Goal: Use online tool/utility: Utilize a website feature to perform a specific function

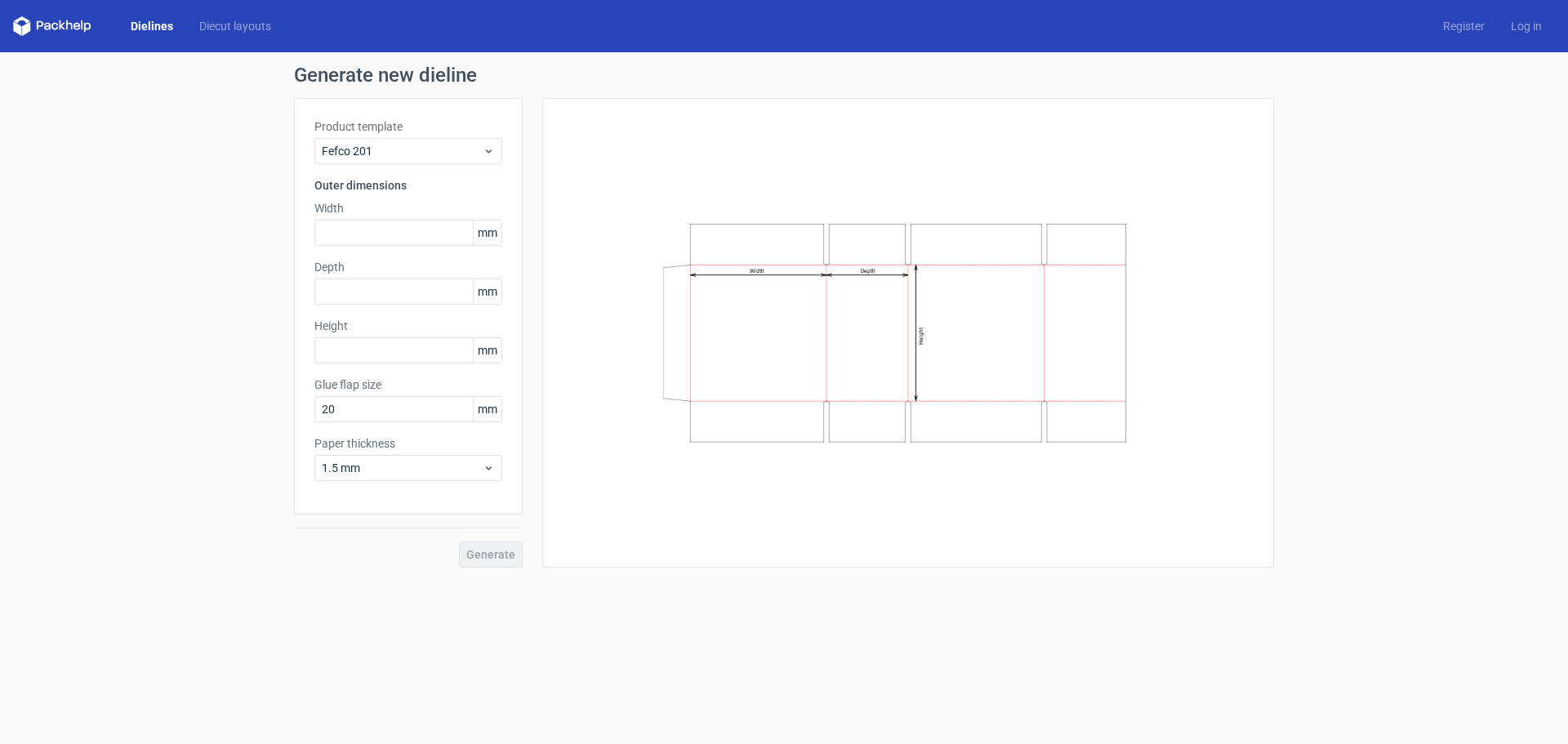
click at [148, 27] on link "Dielines" at bounding box center [152, 25] width 69 height 16
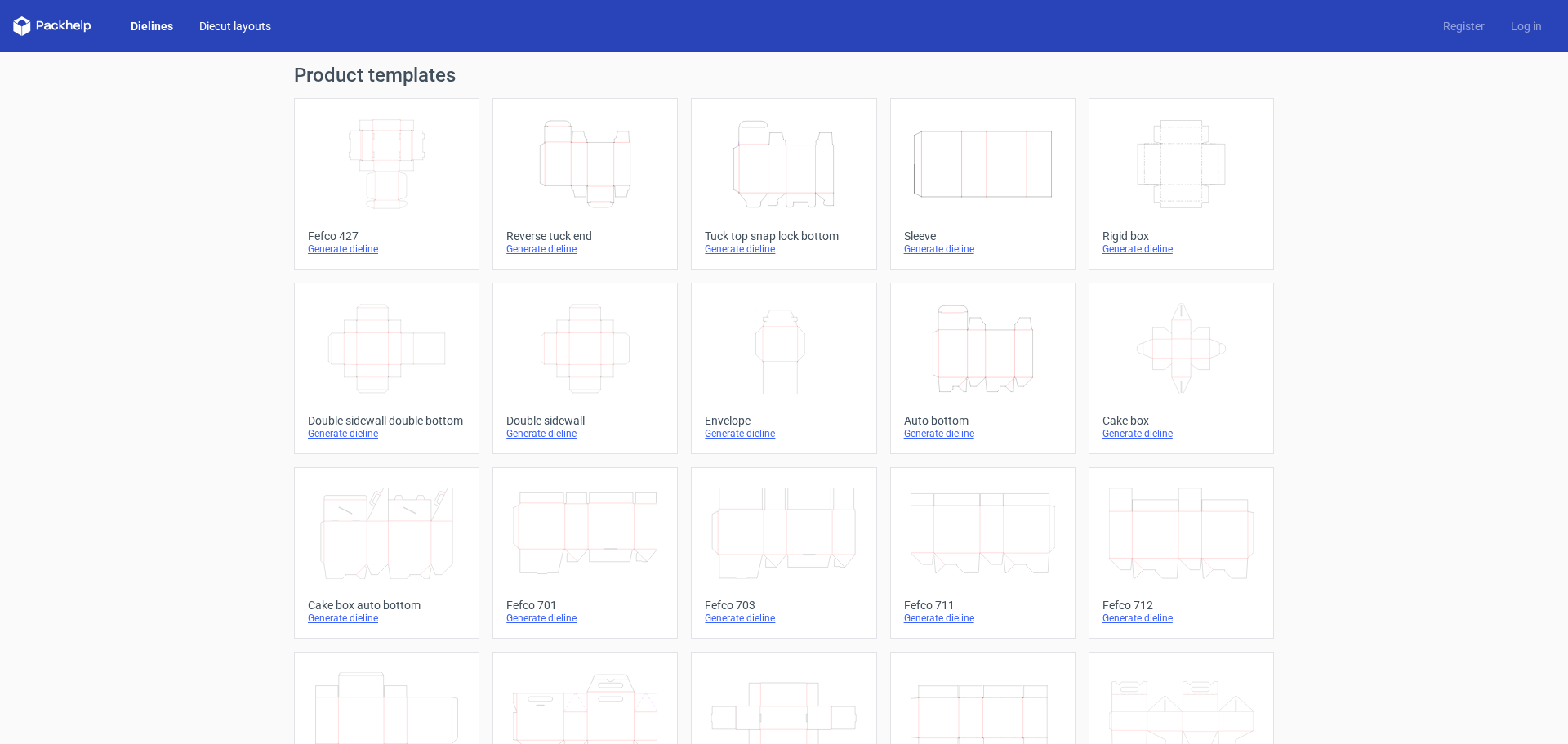
click at [248, 27] on link "Diecut layouts" at bounding box center [235, 25] width 98 height 16
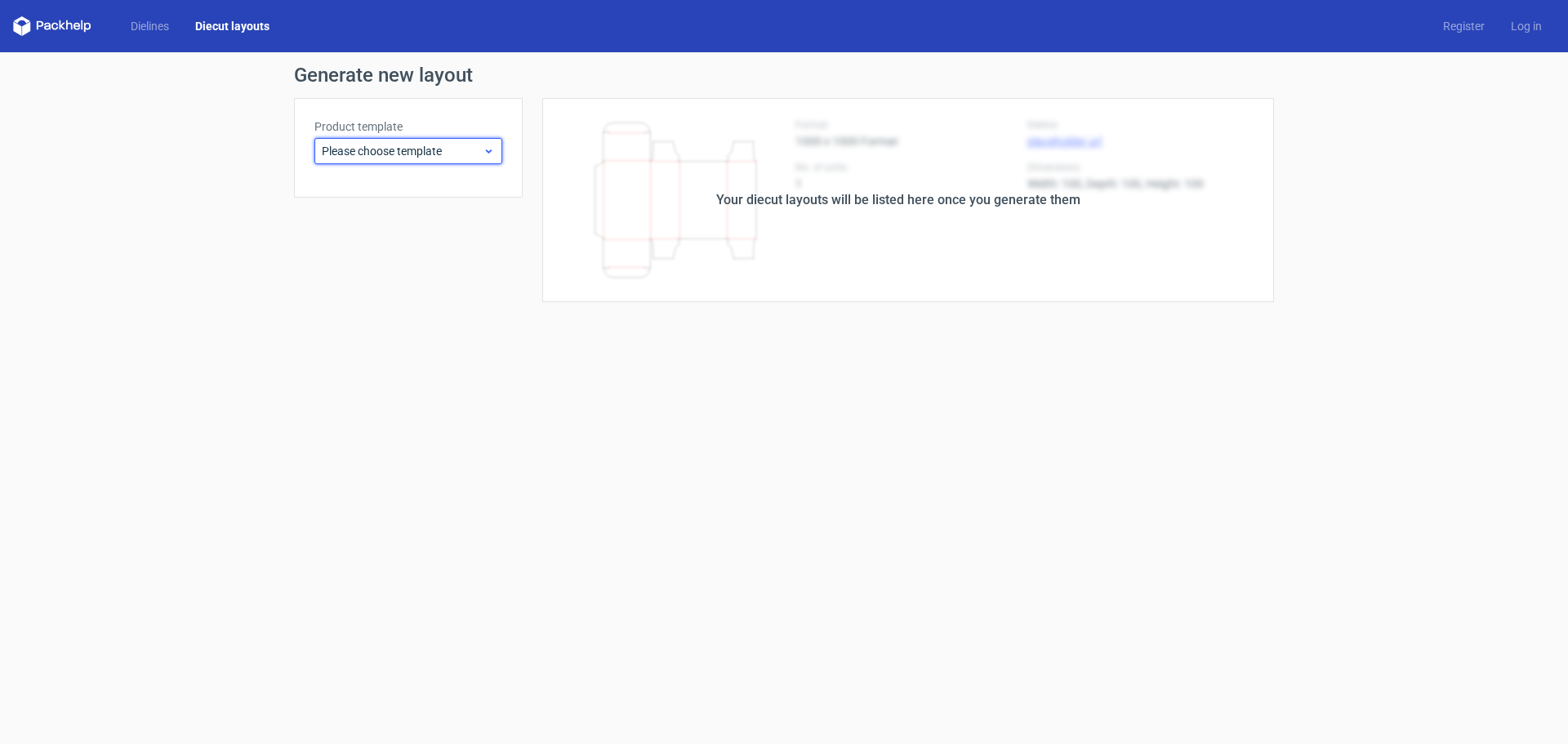
click at [439, 156] on span "Please choose template" at bounding box center [402, 151] width 161 height 16
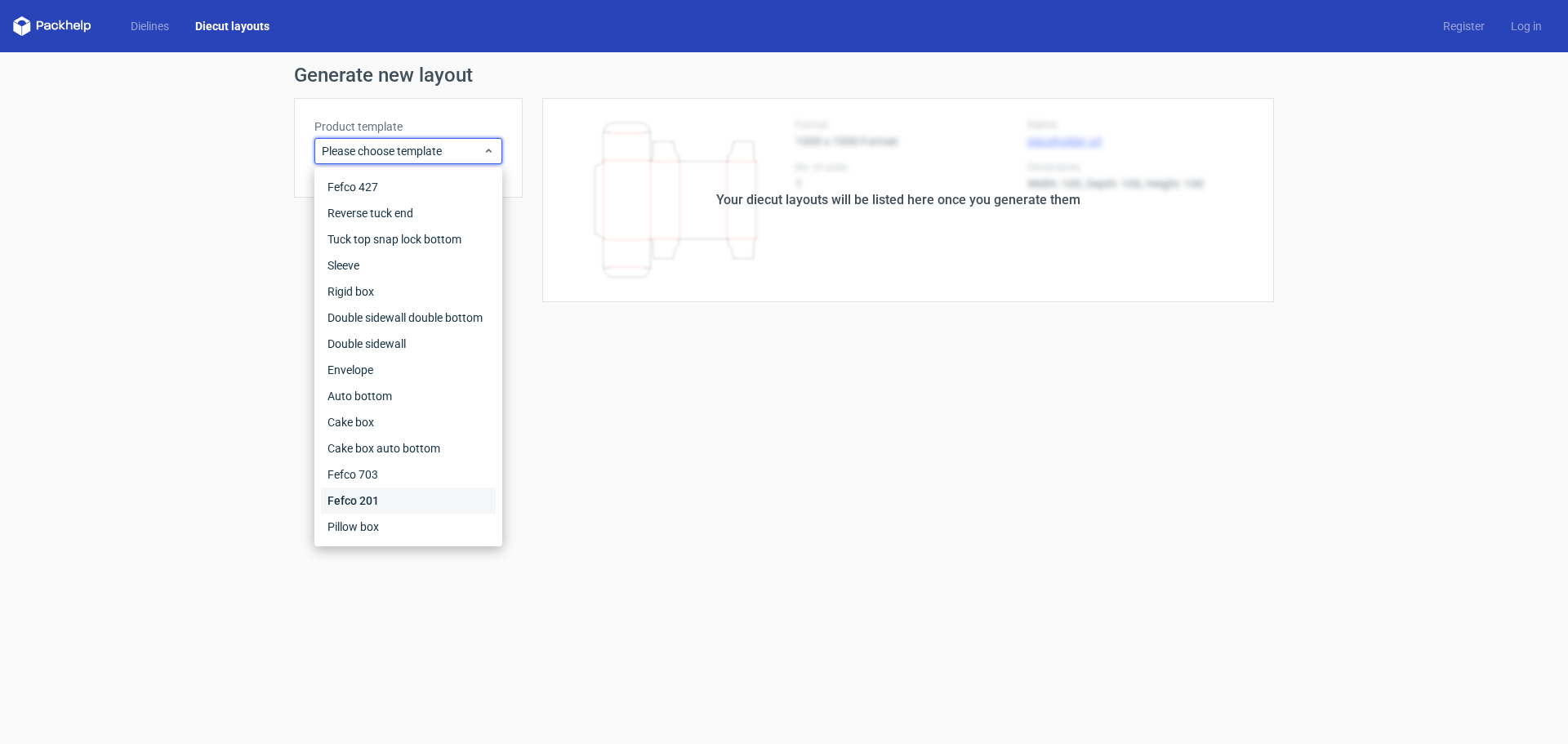
click at [373, 505] on div "Fefco 201" at bounding box center [408, 500] width 174 height 26
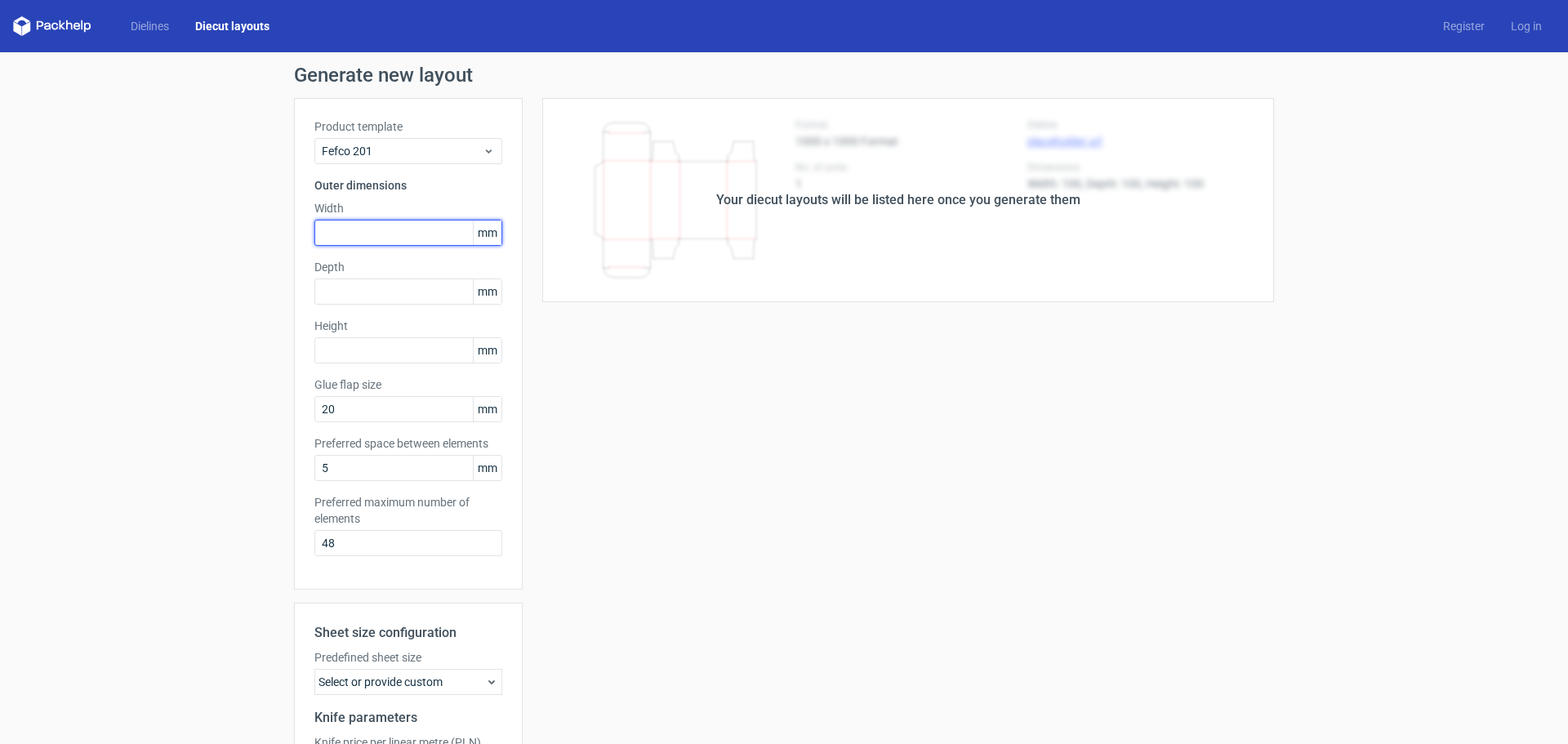
click at [385, 229] on input "text" at bounding box center [408, 232] width 188 height 26
type input "426"
type input "325"
type input "217"
drag, startPoint x: 354, startPoint y: 408, endPoint x: 240, endPoint y: 407, distance: 114.0
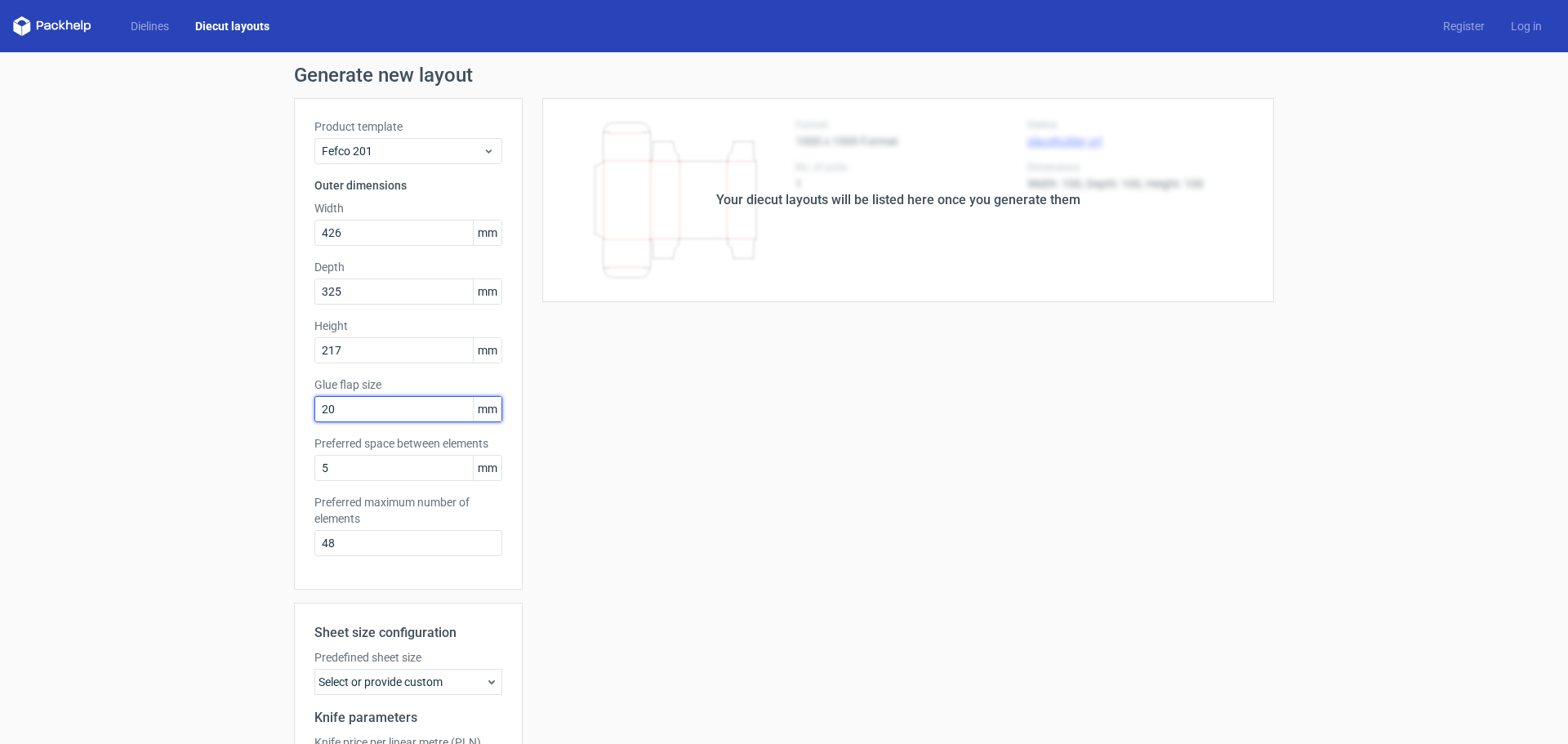
click at [240, 407] on div "Generate new layout Product template Fefco 201 Outer dimensions Width 426 mm De…" at bounding box center [784, 495] width 1568 height 886
type input "30"
click at [200, 445] on div "Generate new layout Product template Fefco 201 Outer dimensions Width 426 mm De…" at bounding box center [784, 495] width 1568 height 886
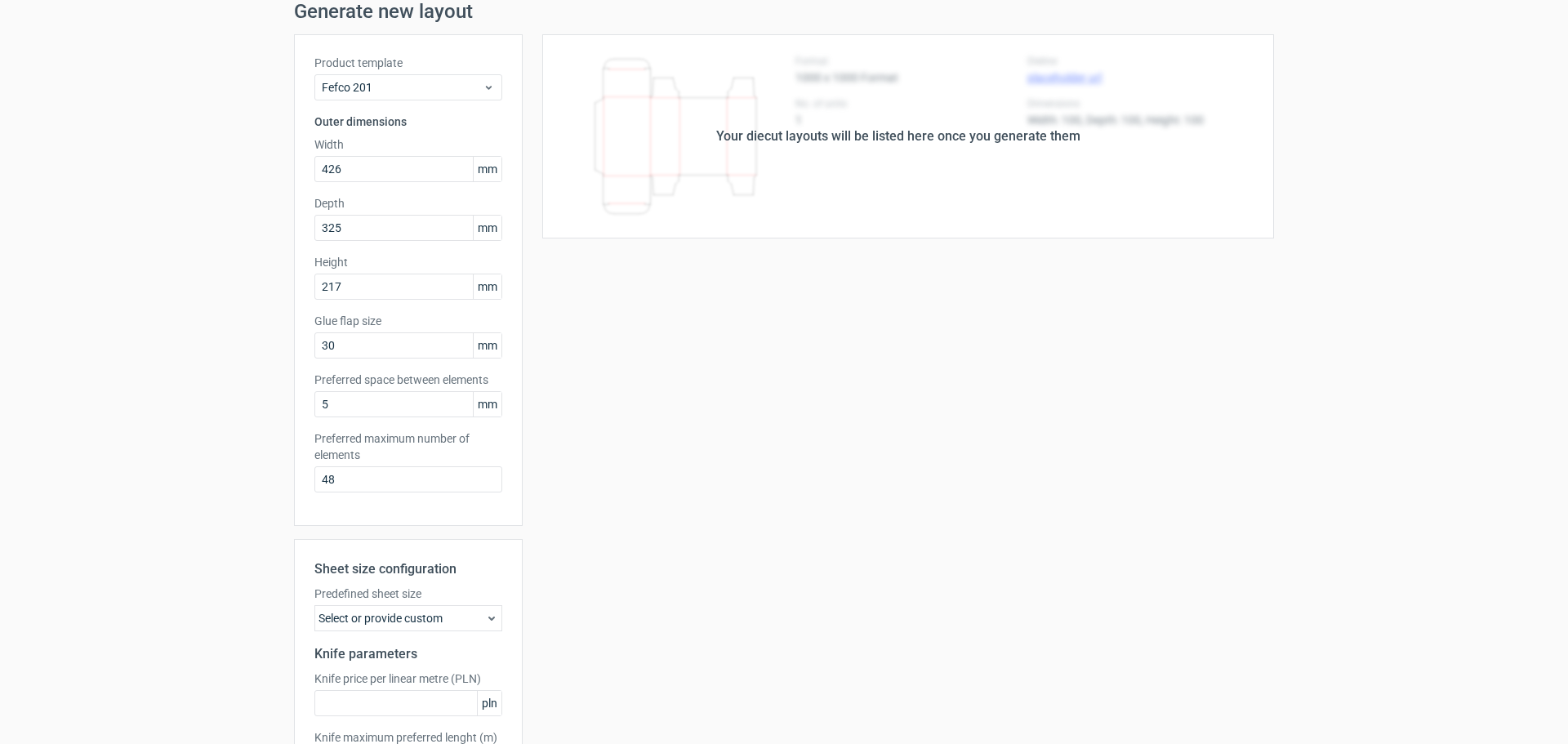
scroll to position [195, 0]
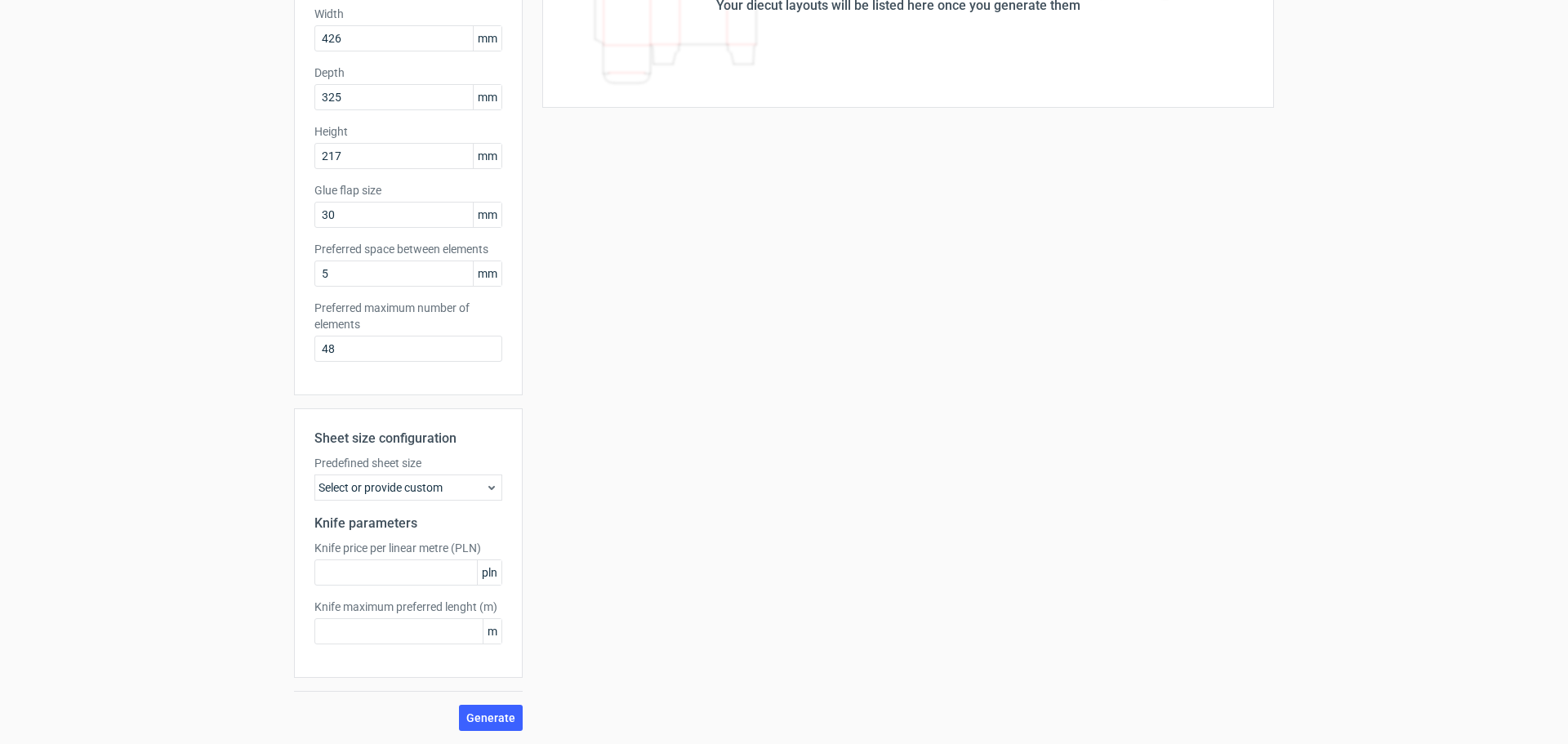
click at [485, 702] on div "Sheet size configuration Predefined sheet size Select or provide custom Knife p…" at bounding box center [408, 569] width 229 height 322
click at [491, 718] on span "Generate" at bounding box center [491, 718] width 49 height 12
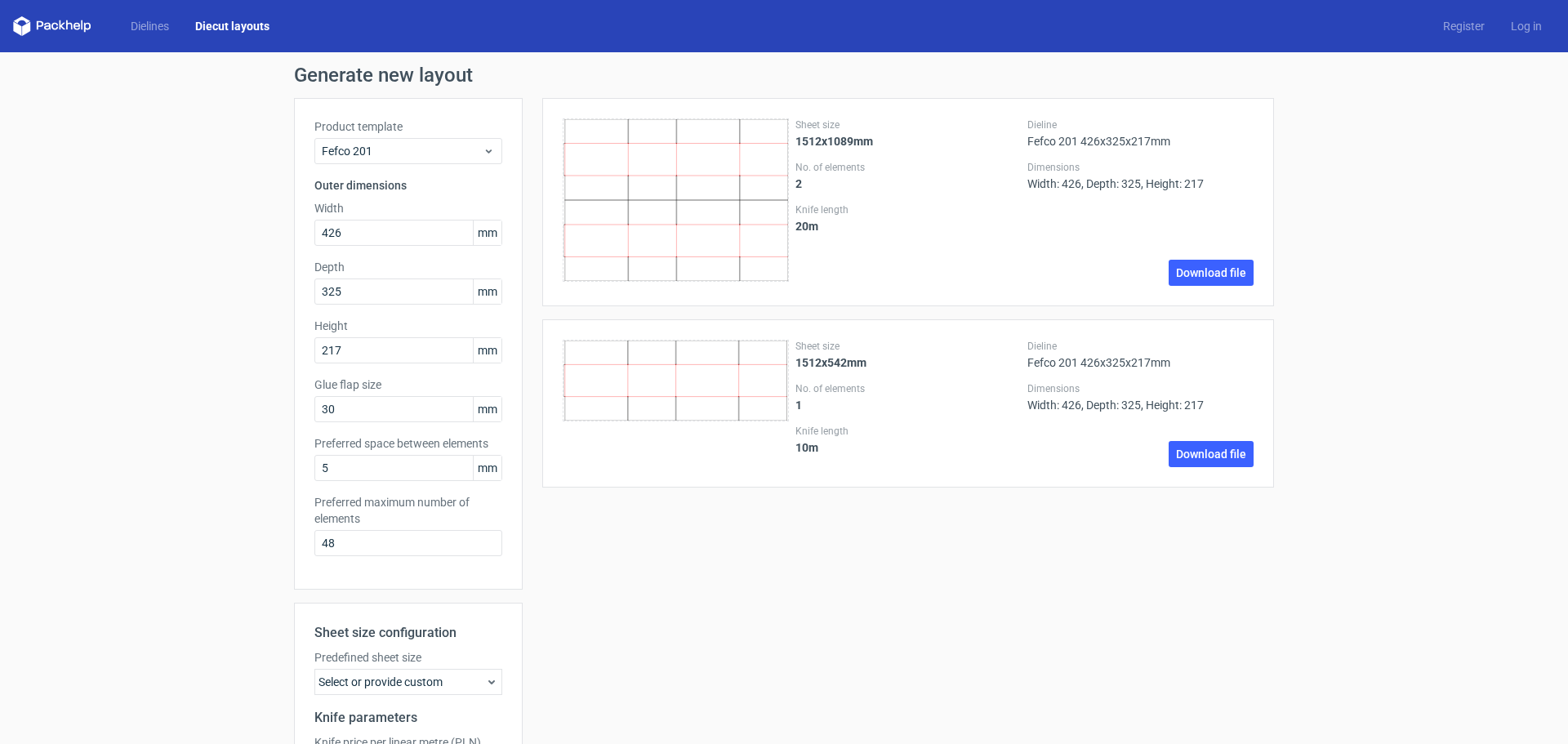
click at [485, 680] on icon at bounding box center [491, 681] width 13 height 13
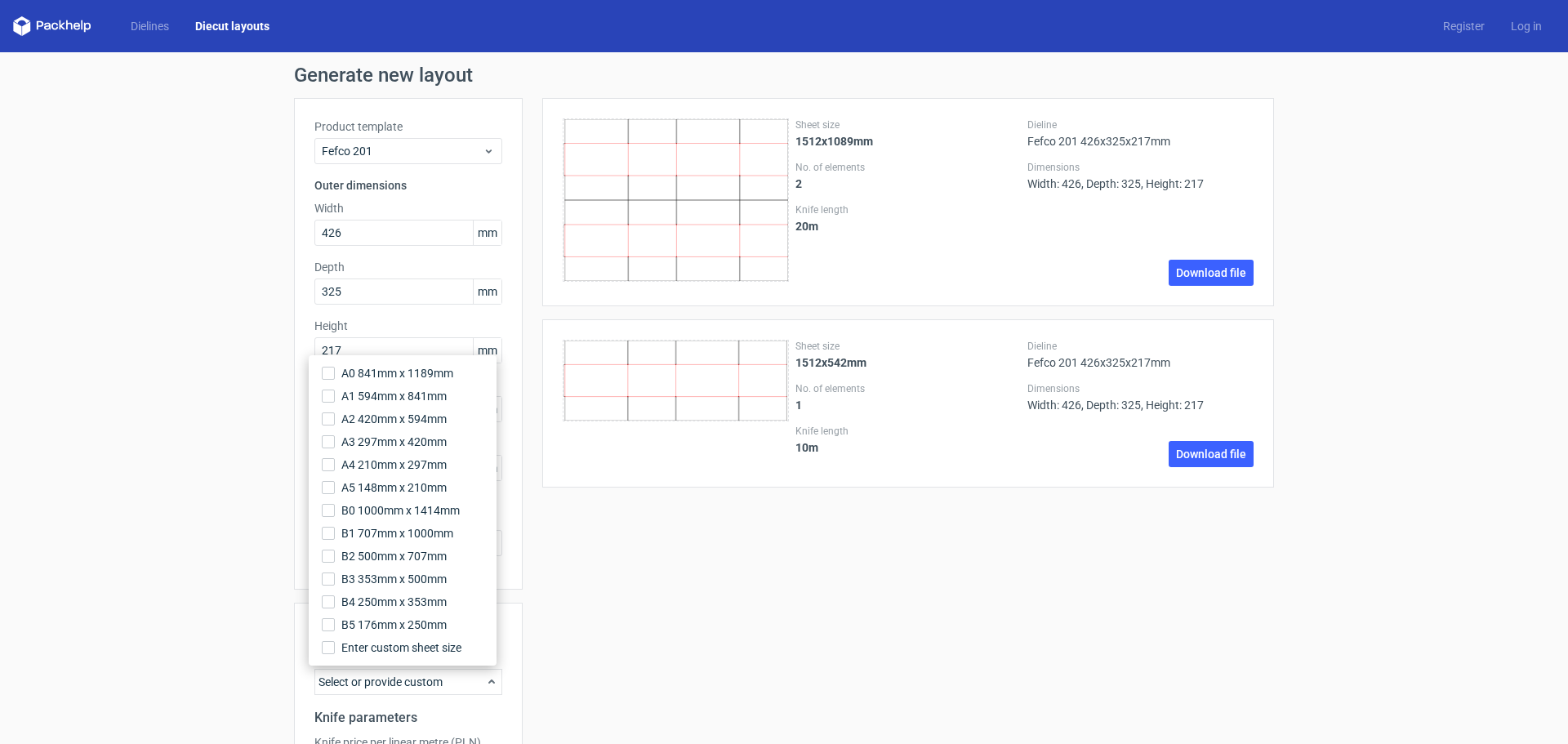
click at [875, 669] on div "Sheet size 1512x1089mm No. of elements 2 Knife length 20 m Dieline Fefco 201 42…" at bounding box center [897, 511] width 751 height 827
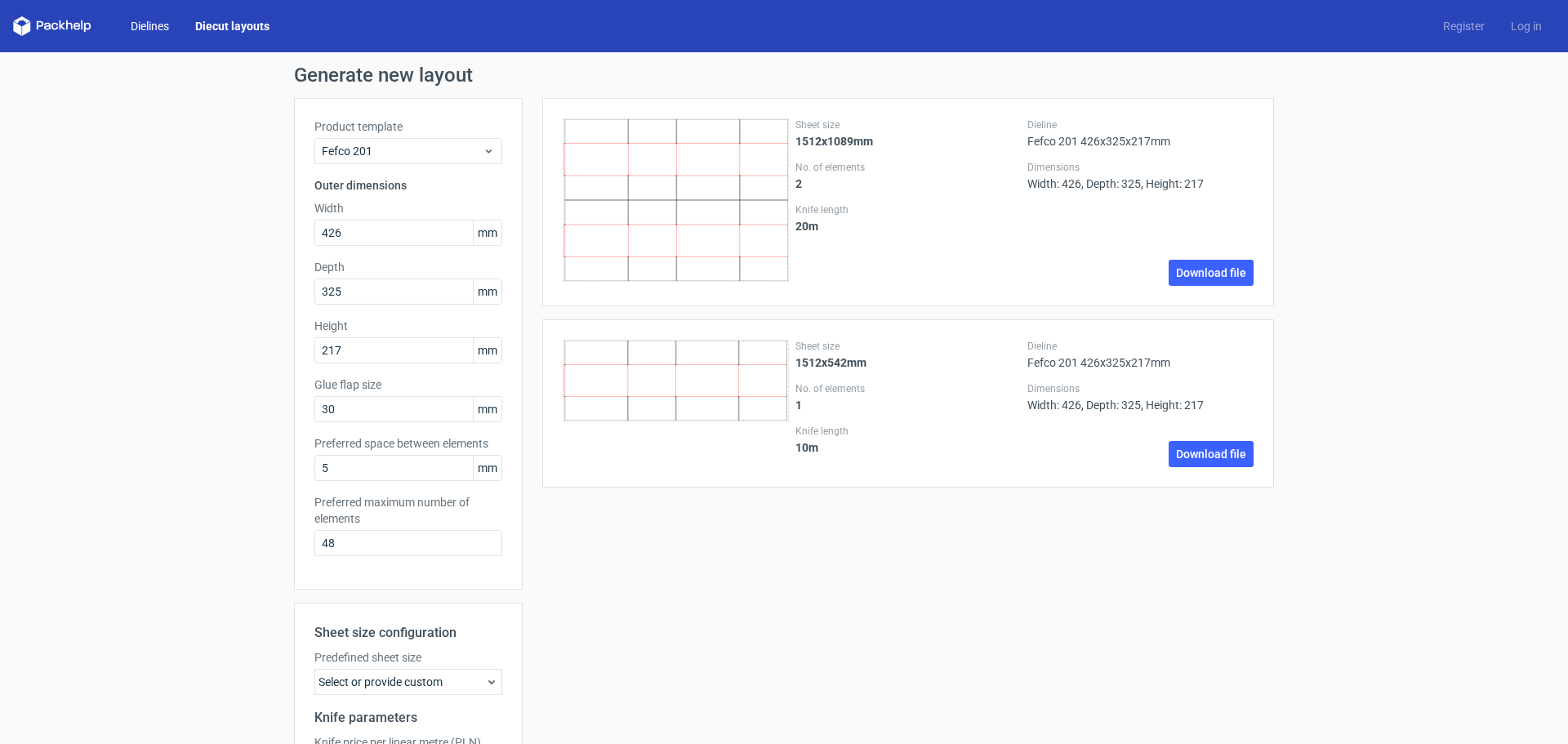
click at [134, 27] on link "Dielines" at bounding box center [150, 25] width 64 height 16
